Goal: Task Accomplishment & Management: Use online tool/utility

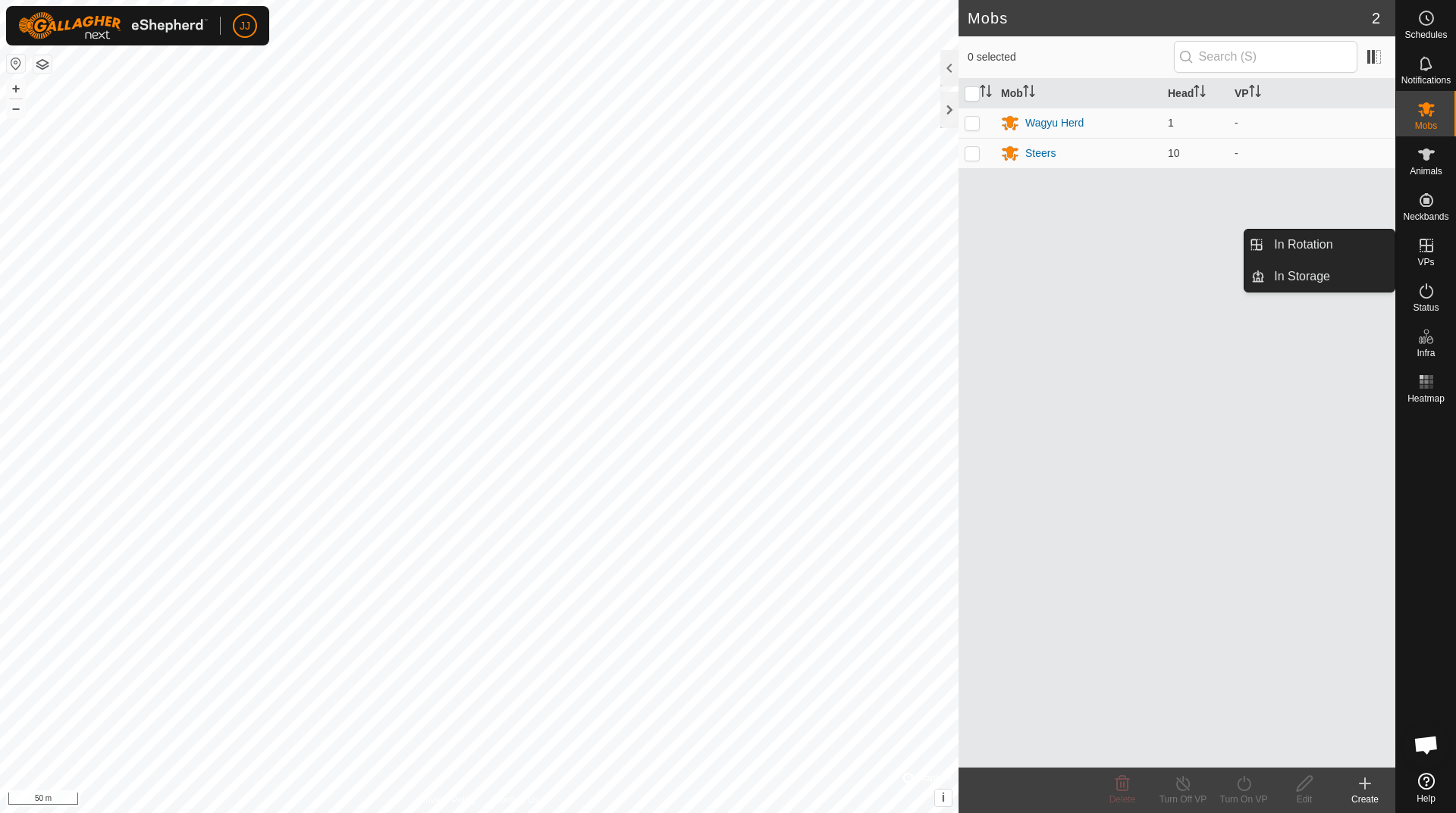
click at [1413, 240] on es-virtualpaddocks-svg-icon at bounding box center [1426, 245] width 27 height 24
click at [1426, 251] on icon at bounding box center [1426, 246] width 14 height 14
drag, startPoint x: 977, startPoint y: 118, endPoint x: 971, endPoint y: 141, distance: 23.8
click at [977, 123] on p-checkbox at bounding box center [972, 123] width 15 height 12
checkbox input "true"
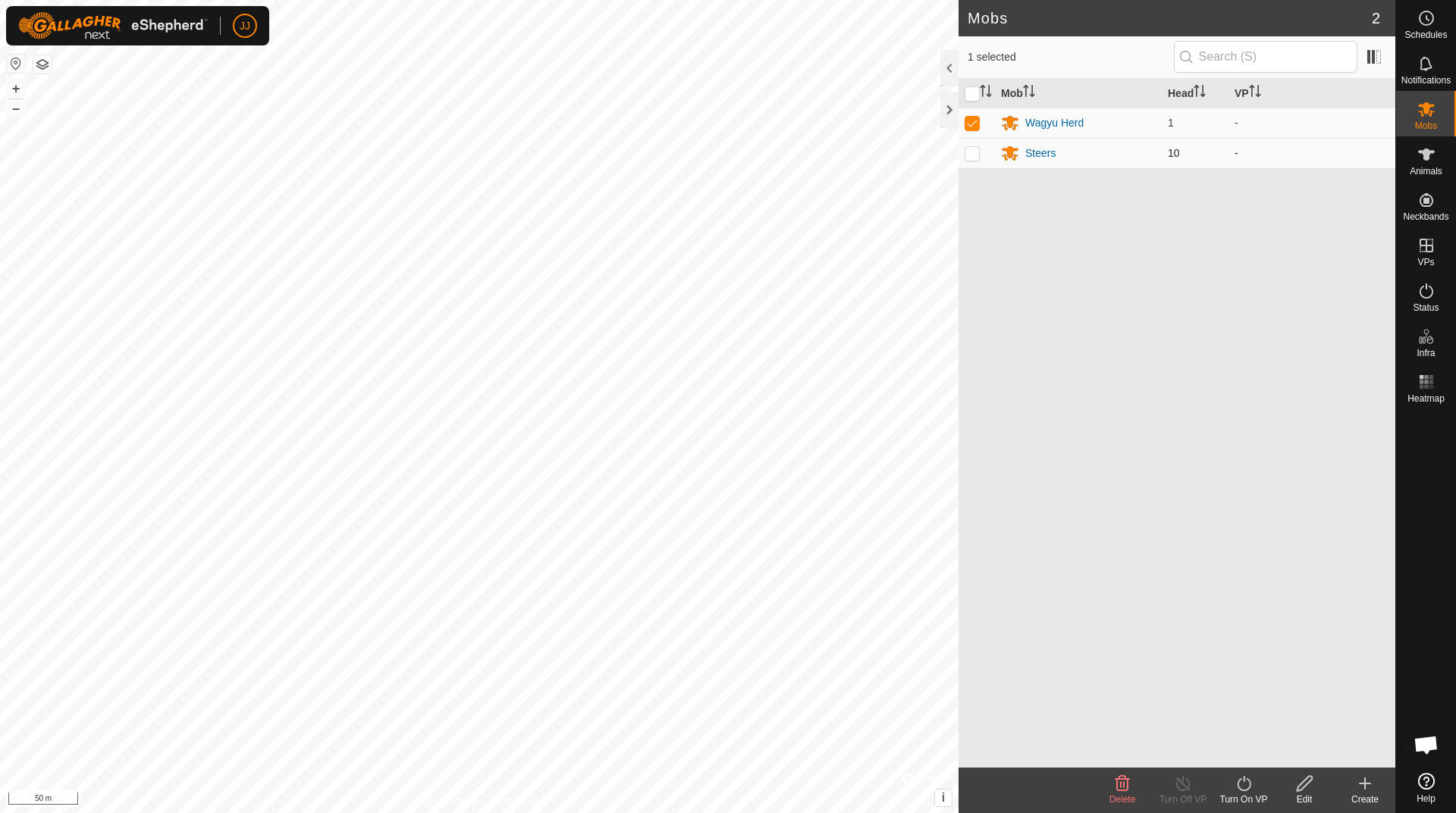
click at [970, 157] on p-checkbox at bounding box center [972, 153] width 15 height 12
checkbox input "true"
click at [1434, 19] on icon at bounding box center [1426, 17] width 18 height 18
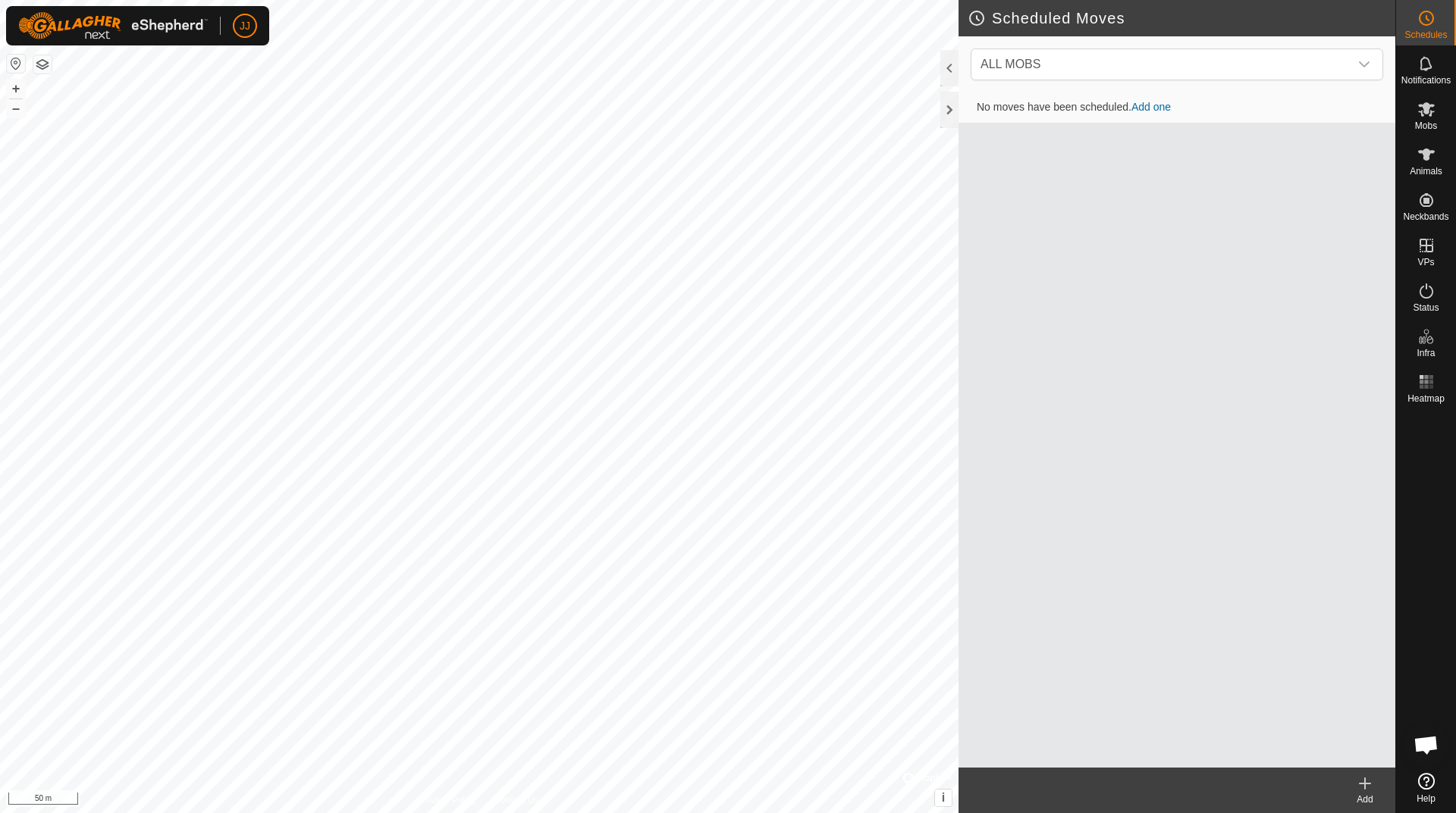
click at [1155, 103] on link "Add one" at bounding box center [1151, 107] width 39 height 12
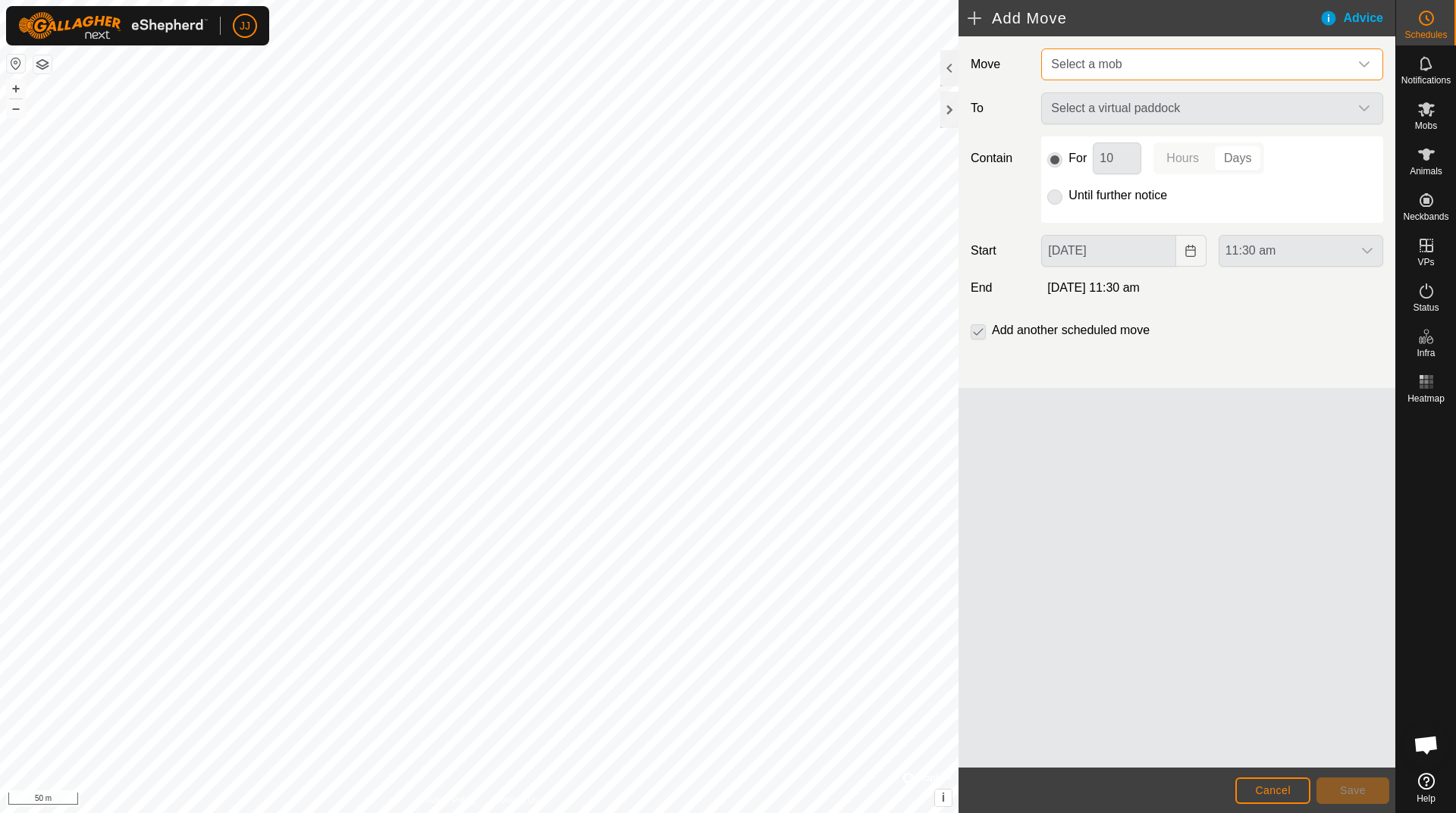
click at [1183, 70] on span "Select a mob" at bounding box center [1197, 64] width 304 height 30
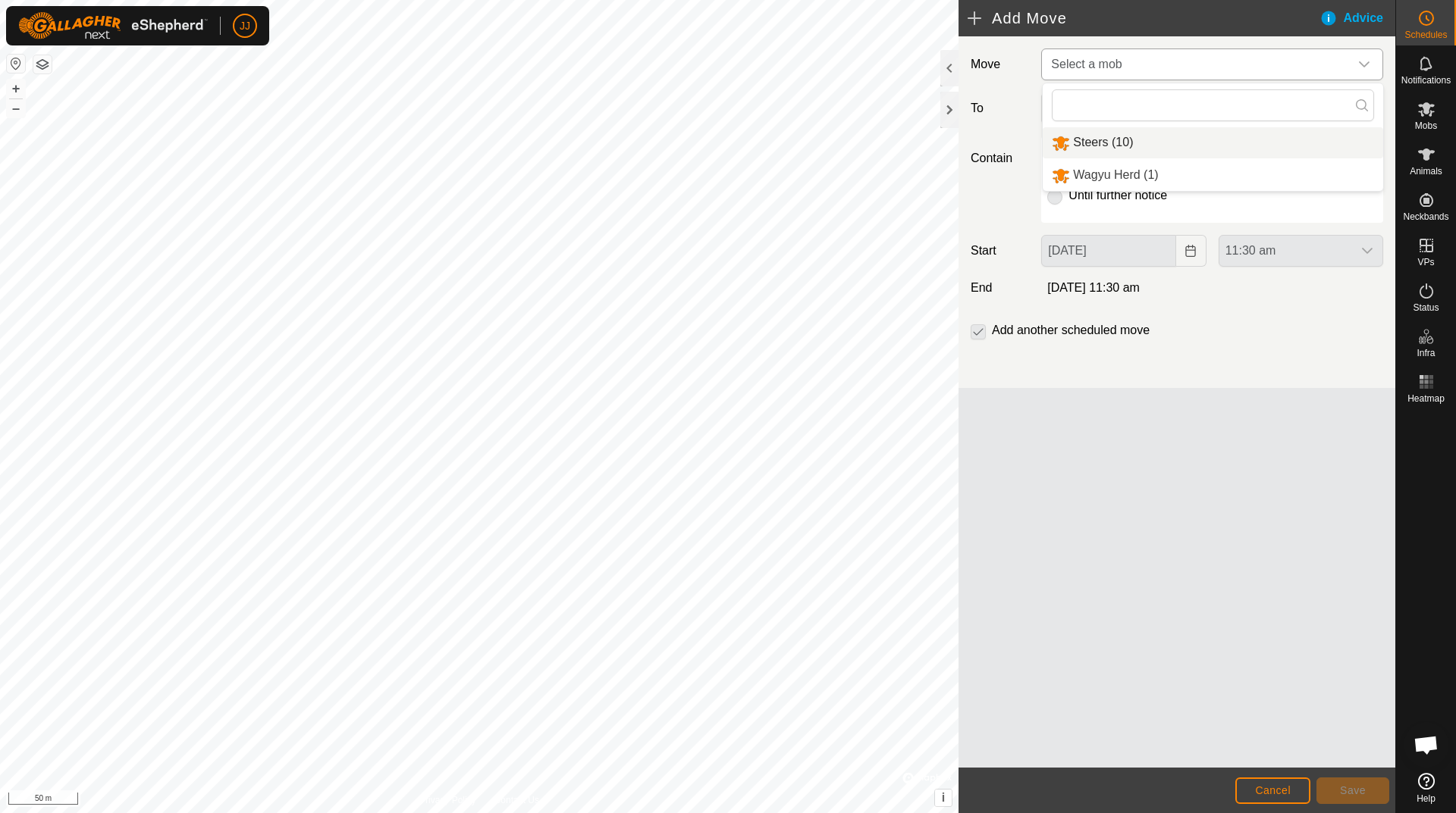
click at [1084, 143] on li "Steers (10)" at bounding box center [1212, 143] width 340 height 31
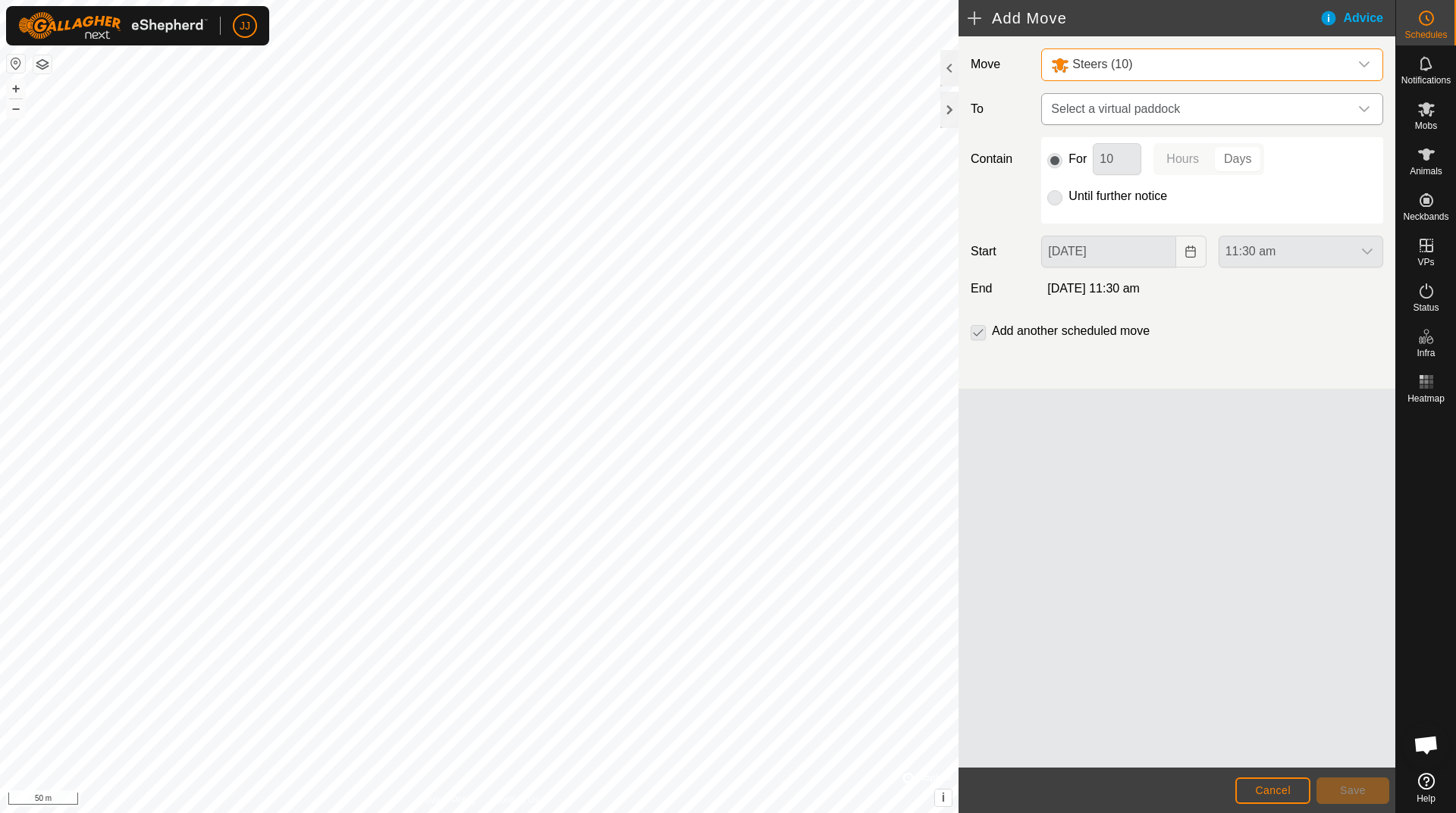
click at [1119, 97] on span "Select a virtual paddock" at bounding box center [1197, 109] width 304 height 30
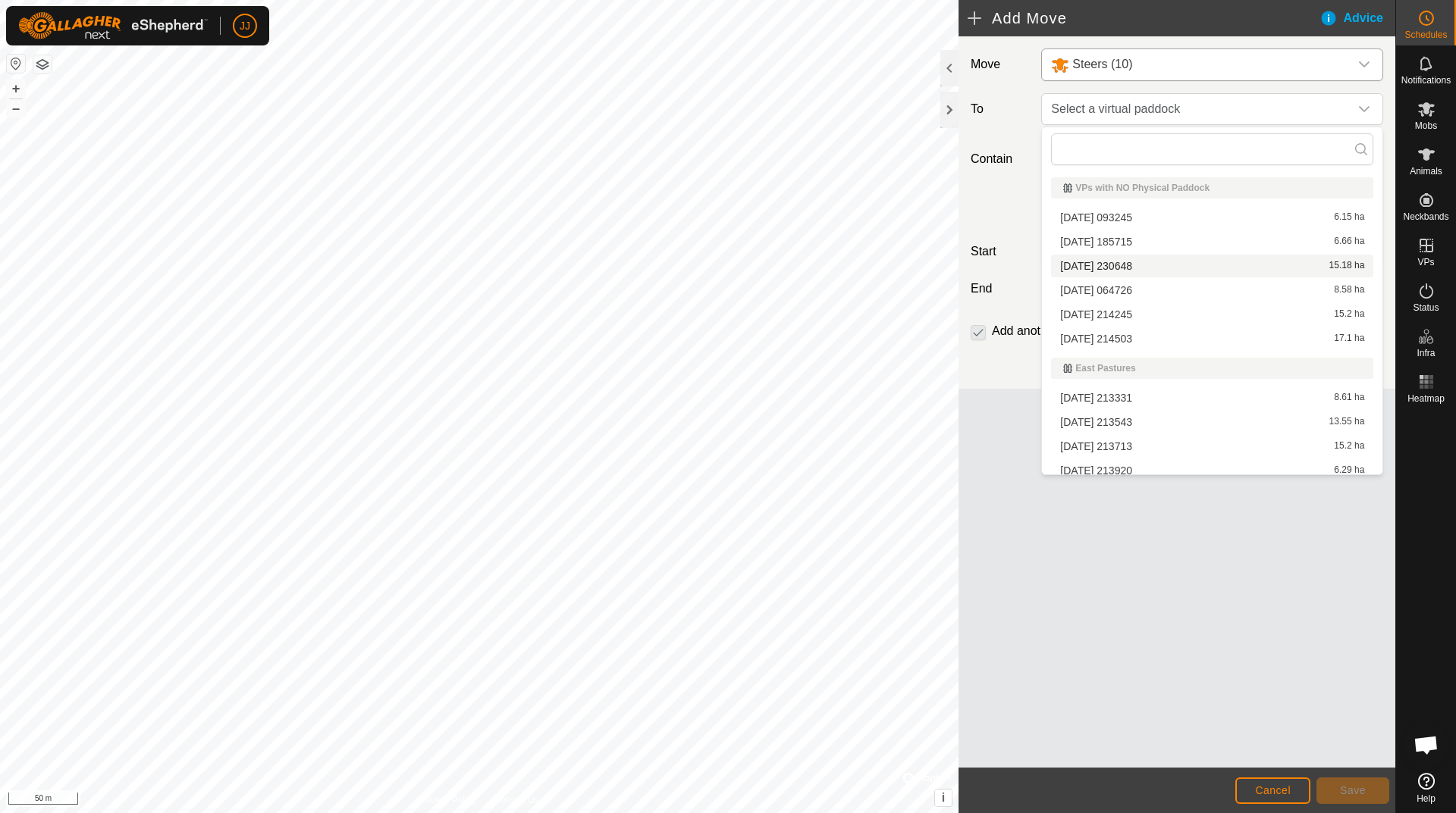
click at [1105, 265] on li "[DATE] 230648 15.18 ha" at bounding box center [1212, 266] width 322 height 23
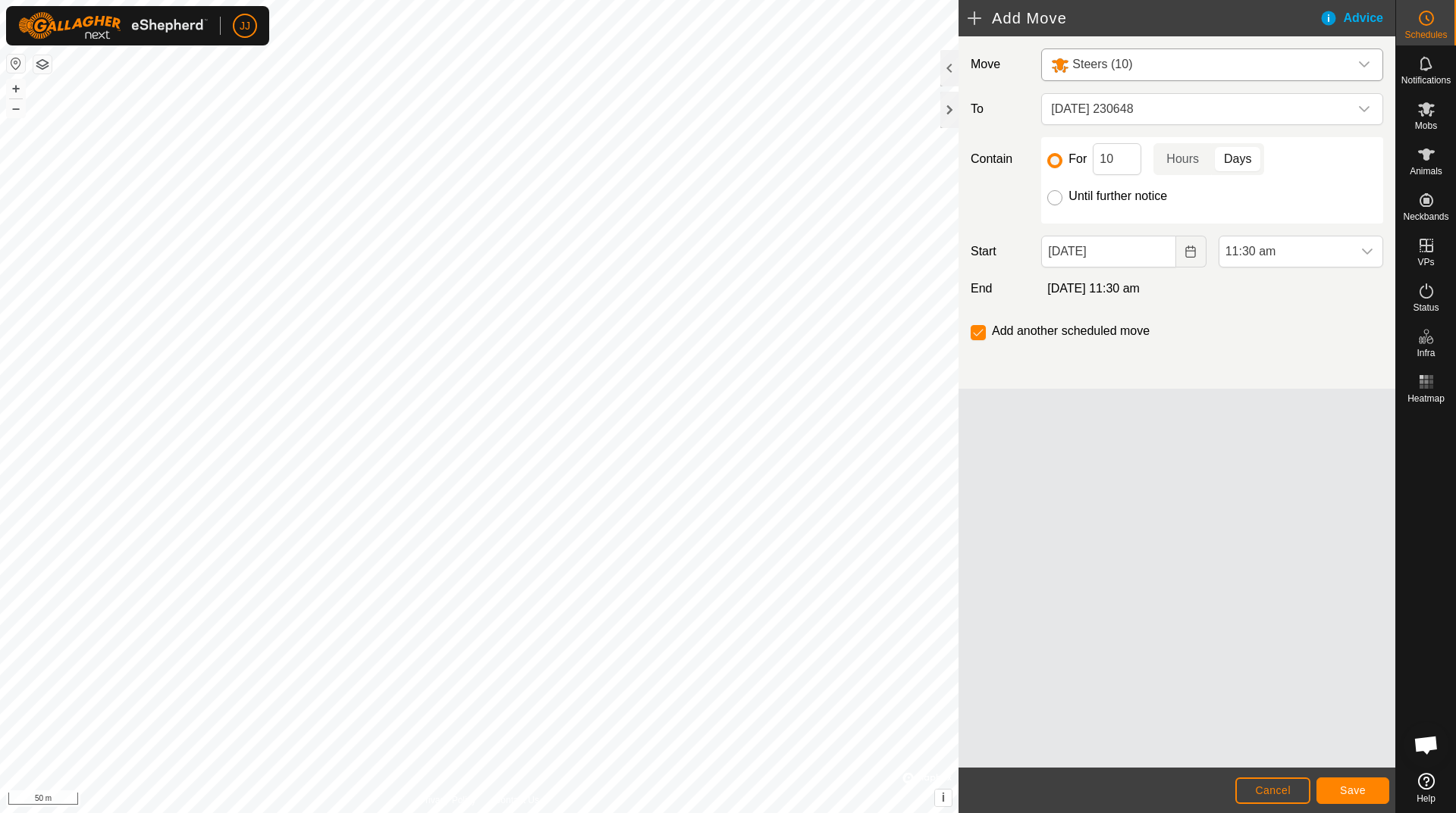
click at [1057, 201] on input "Until further notice" at bounding box center [1054, 197] width 15 height 15
radio input "true"
checkbox input "false"
click at [1362, 795] on span "Save" at bounding box center [1352, 790] width 26 height 12
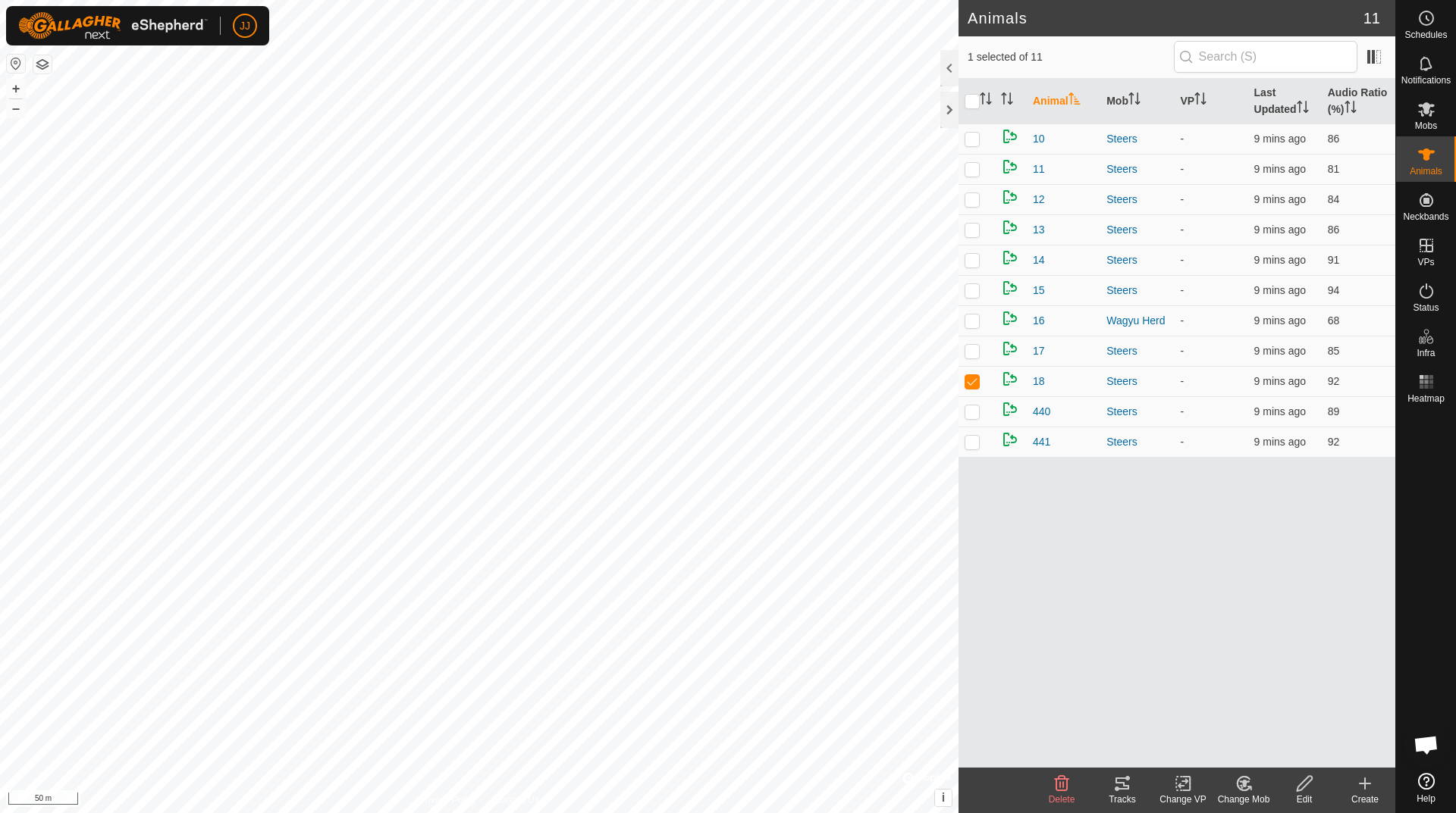
click at [1116, 790] on icon at bounding box center [1122, 783] width 14 height 12
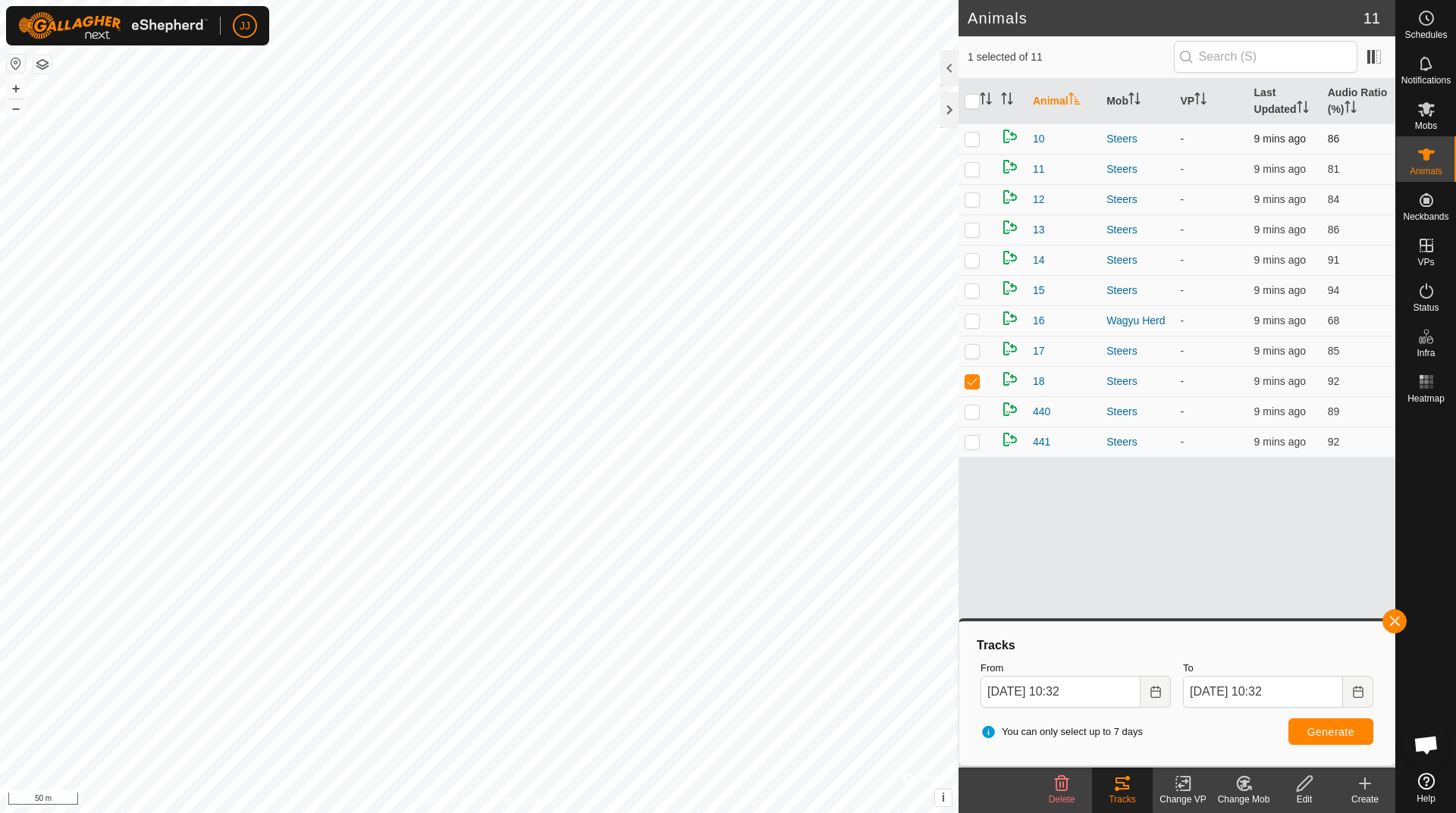
click at [972, 143] on p-checkbox at bounding box center [972, 139] width 15 height 12
checkbox input "true"
click at [1345, 740] on button "Generate" at bounding box center [1331, 731] width 85 height 27
click at [1159, 691] on icon "Choose Date" at bounding box center [1154, 692] width 10 height 12
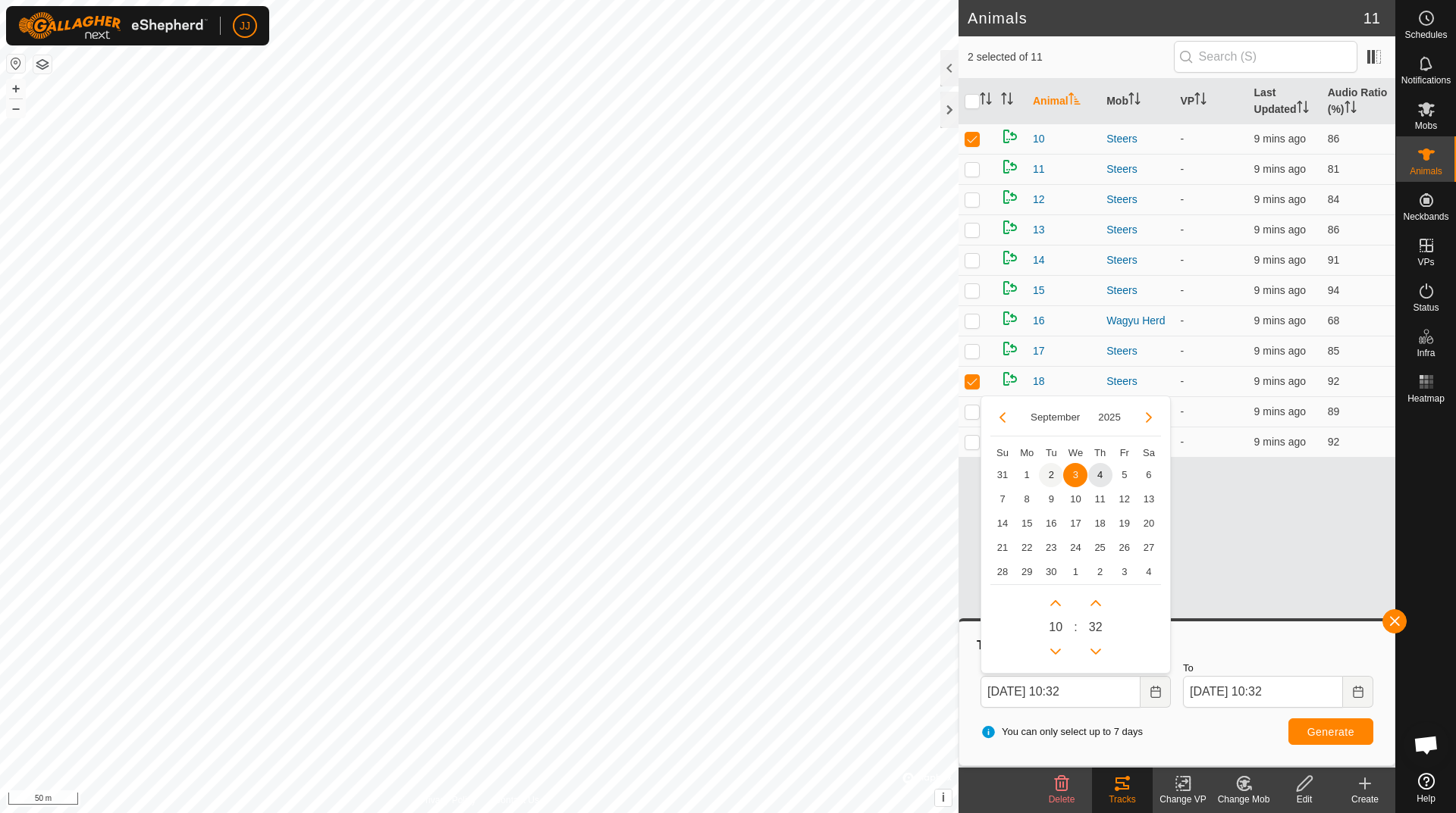
click at [1048, 467] on span "2" at bounding box center [1051, 476] width 24 height 24
type input "[DATE] 10:32"
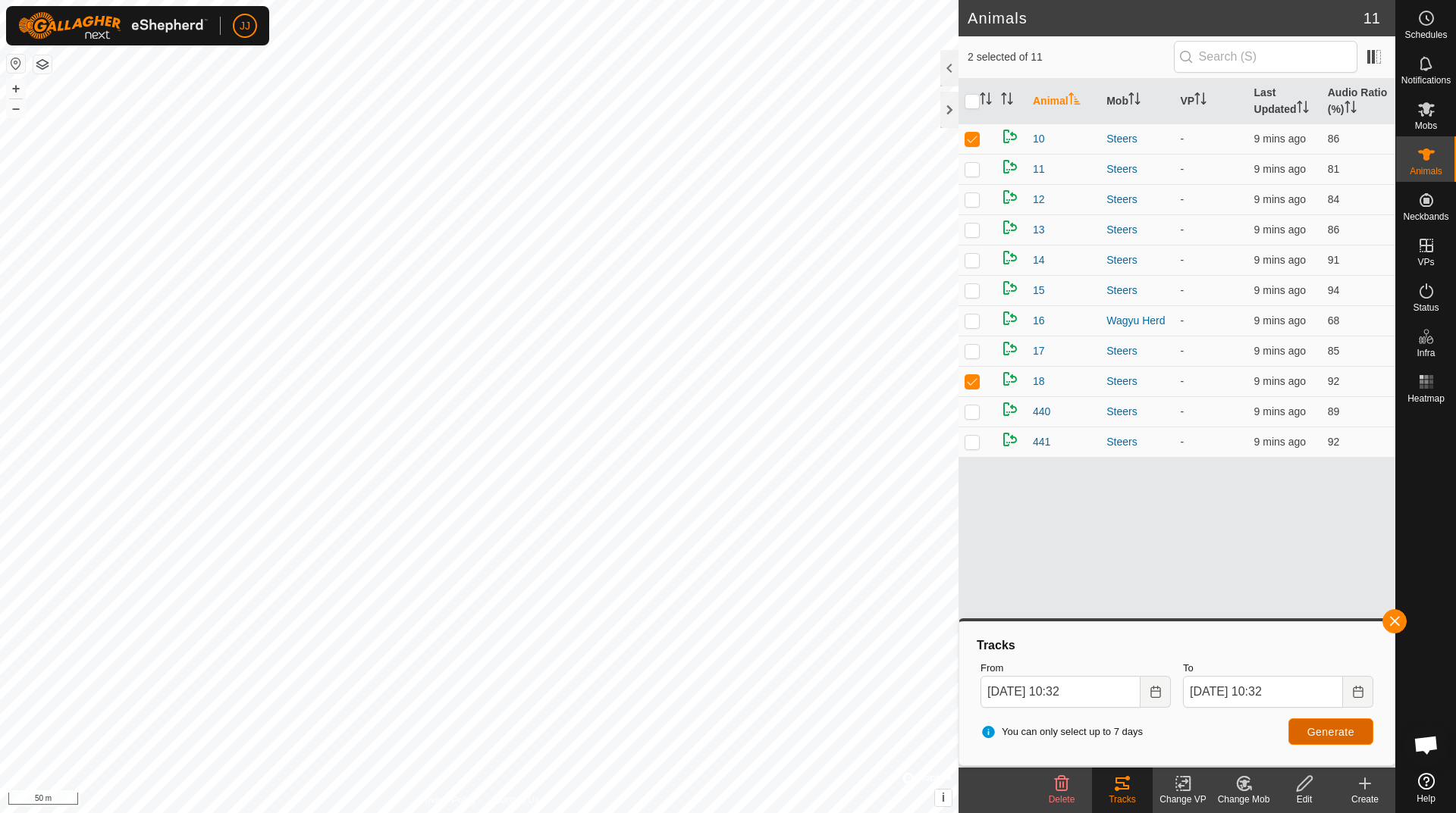
click at [1339, 738] on button "Generate" at bounding box center [1331, 731] width 85 height 27
